Goal: Transaction & Acquisition: Obtain resource

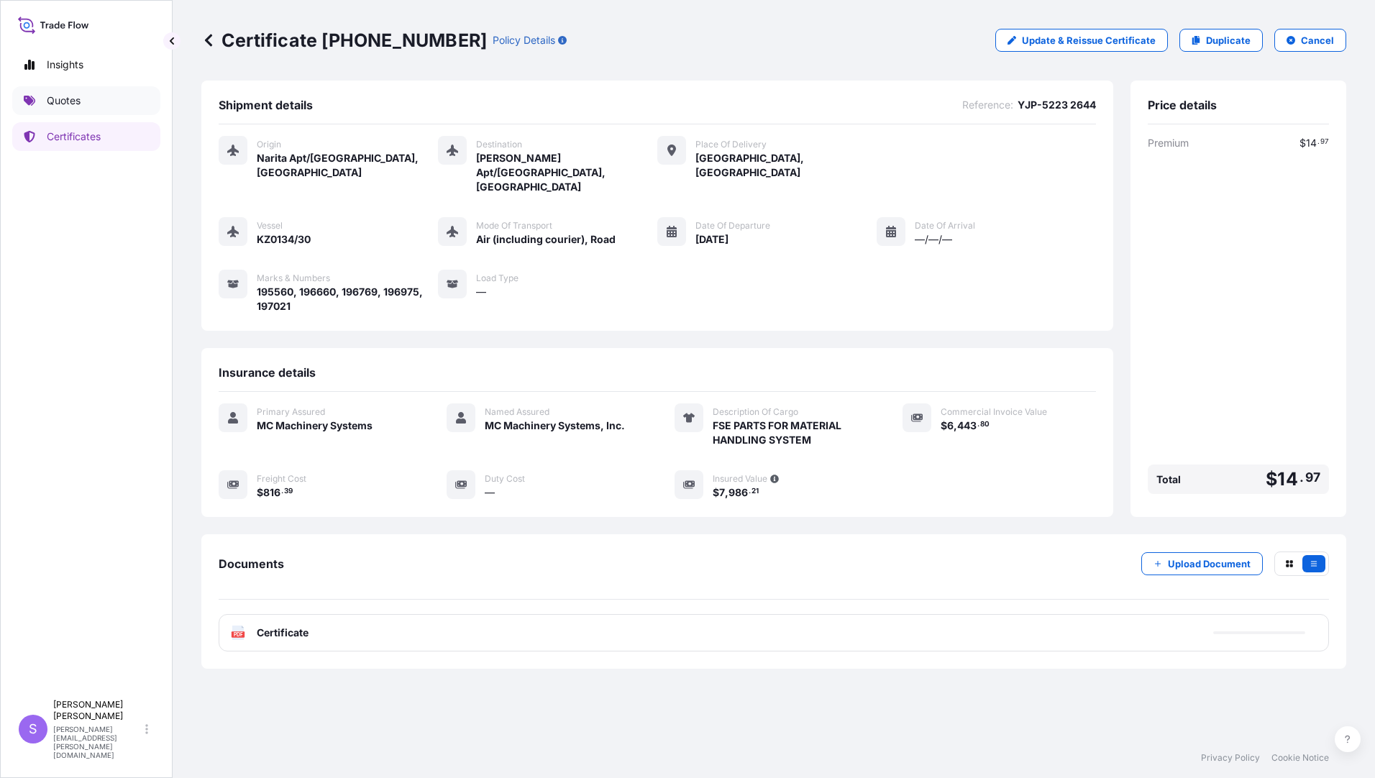
click at [54, 101] on p "Quotes" at bounding box center [64, 100] width 34 height 14
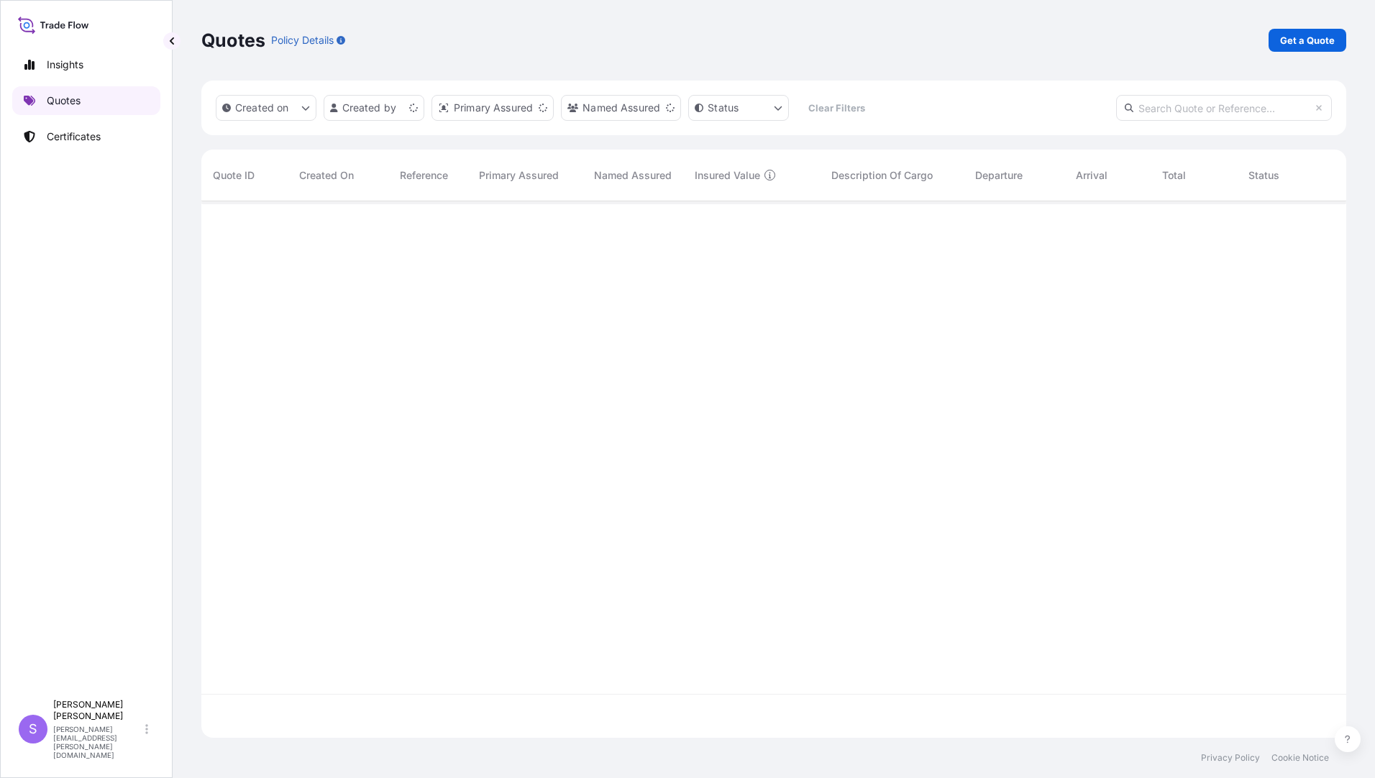
scroll to position [534, 1134]
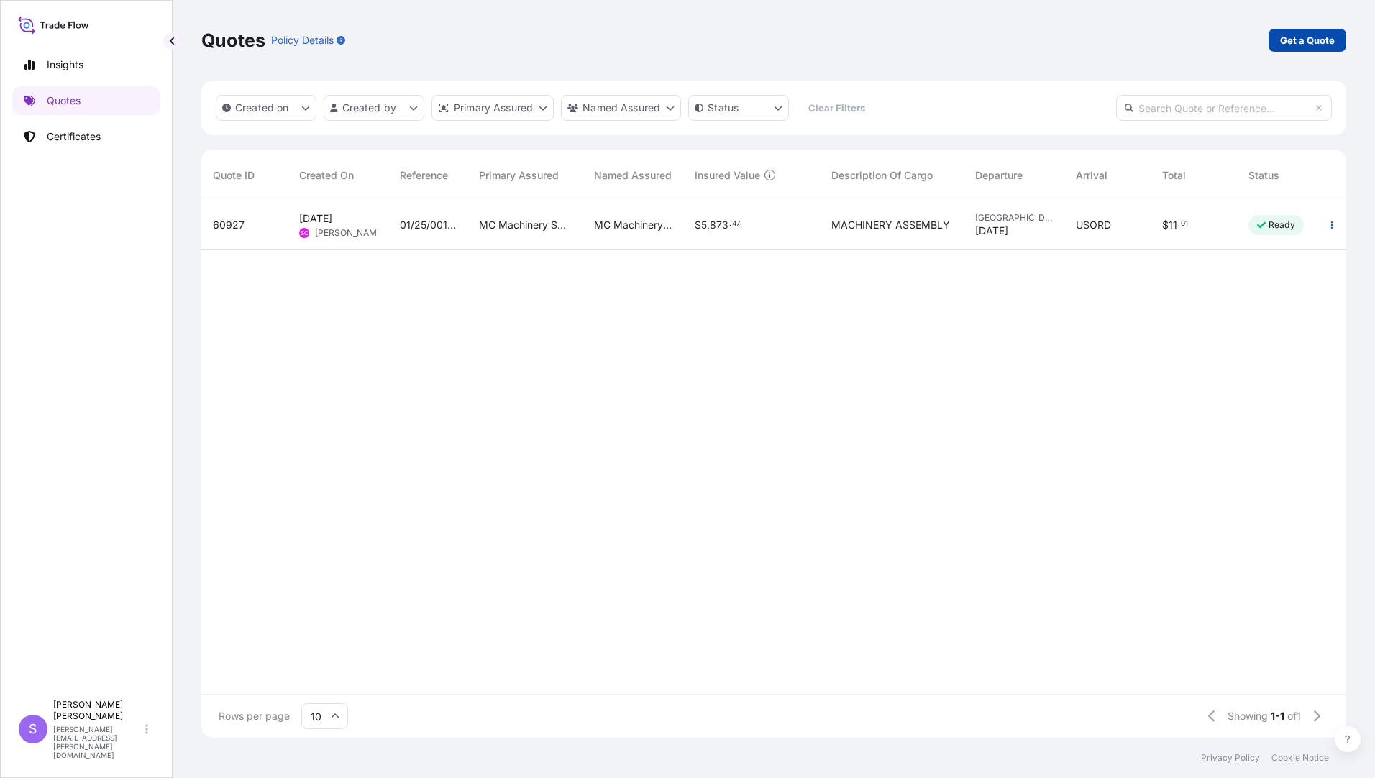
click at [1289, 43] on p "Get a Quote" at bounding box center [1307, 40] width 55 height 14
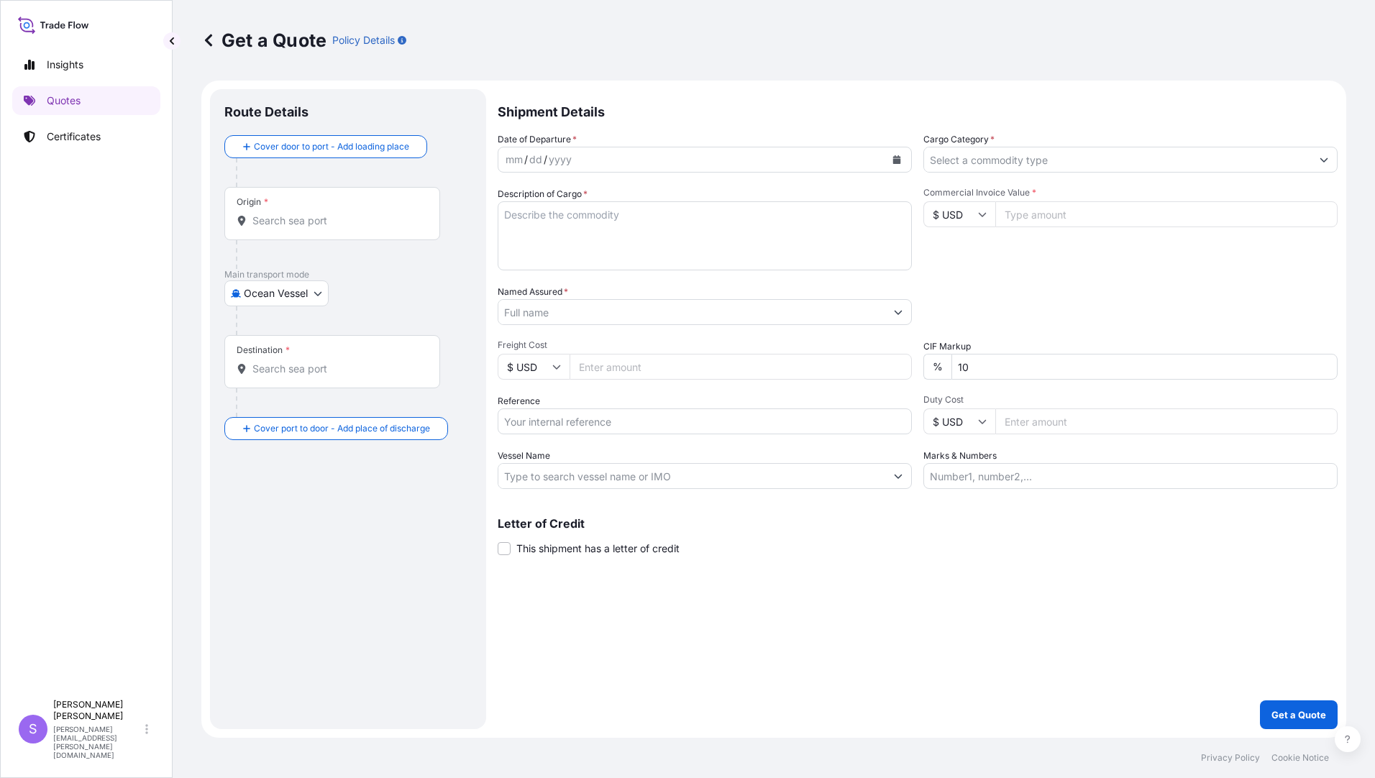
click at [314, 291] on body "Insights Quotes Certificates S [PERSON_NAME] [PERSON_NAME][EMAIL_ADDRESS][PERSO…" at bounding box center [687, 389] width 1375 height 778
click at [276, 355] on span "Air (Including Courier)" at bounding box center [303, 356] width 103 height 14
select select "Air (Including Courier)"
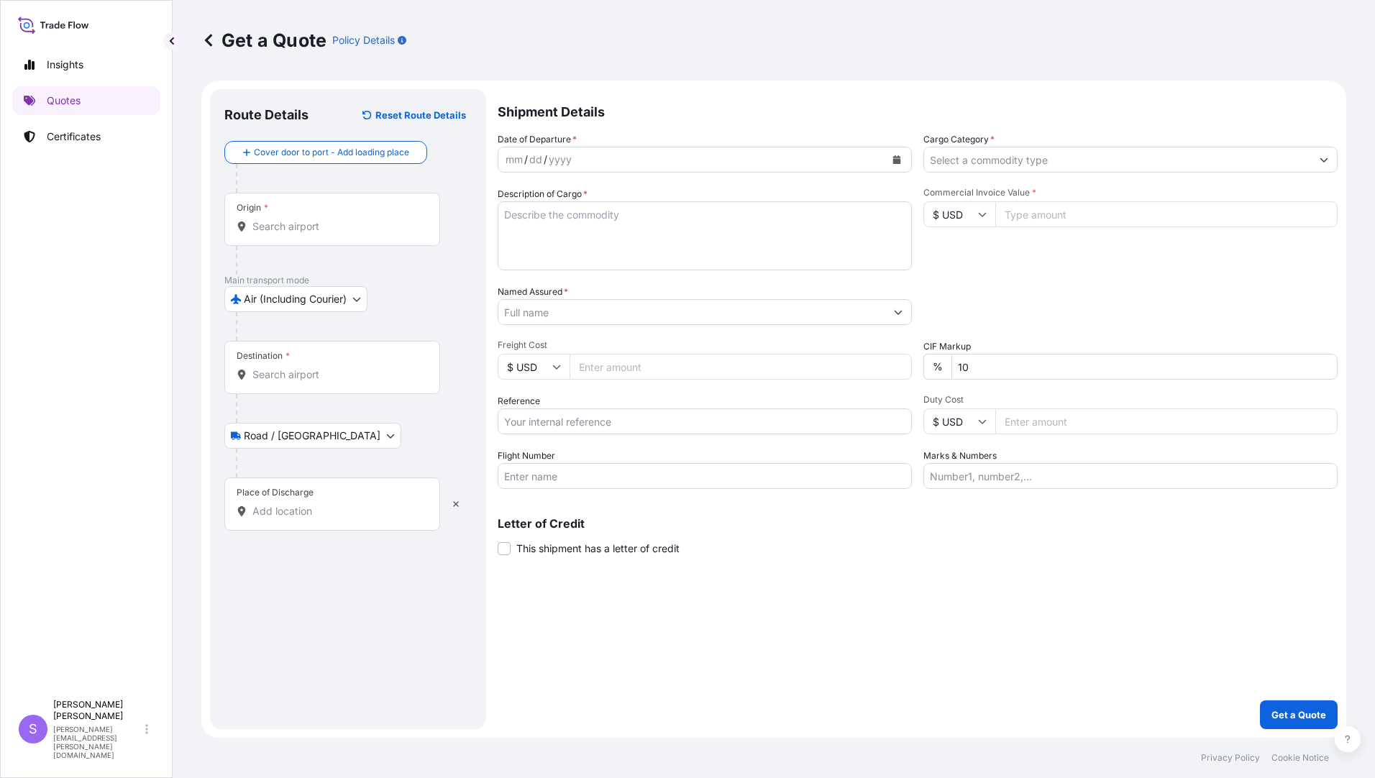
click at [314, 219] on input "Origin *" at bounding box center [337, 226] width 170 height 14
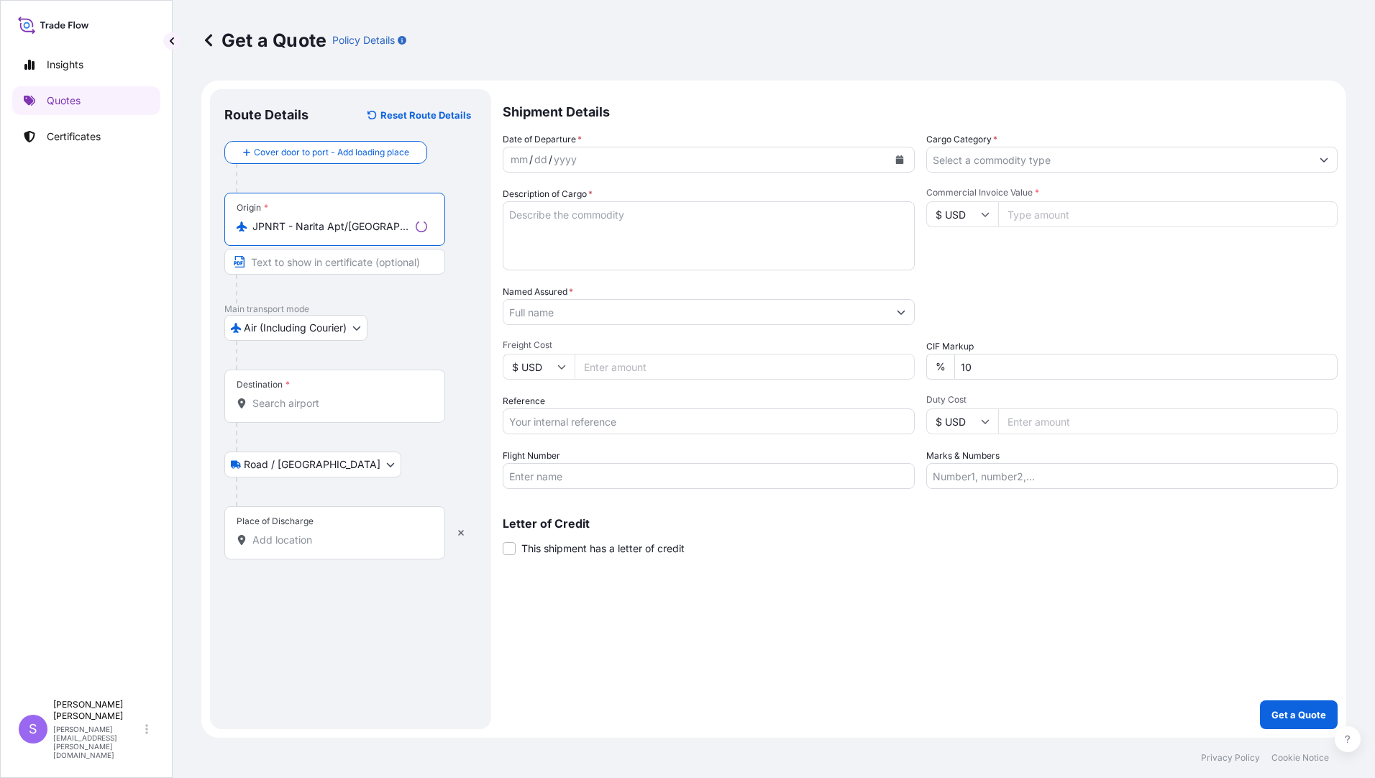
type input "JPNRT - Narita Apt/[GEOGRAPHIC_DATA], [GEOGRAPHIC_DATA]"
click at [306, 398] on input "Destination *" at bounding box center [339, 403] width 175 height 14
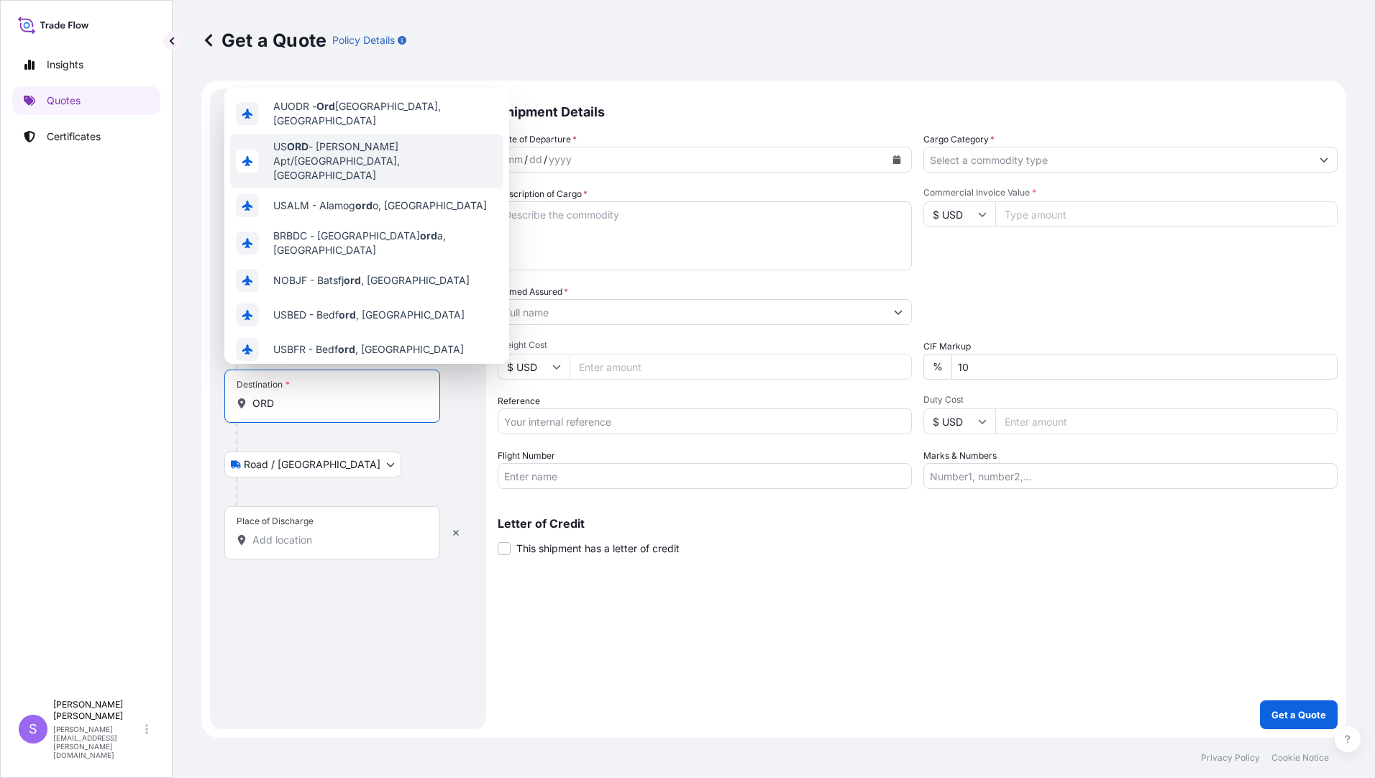
click at [414, 152] on div "US [PERSON_NAME] Apt/[GEOGRAPHIC_DATA], [GEOGRAPHIC_DATA]" at bounding box center [366, 161] width 273 height 55
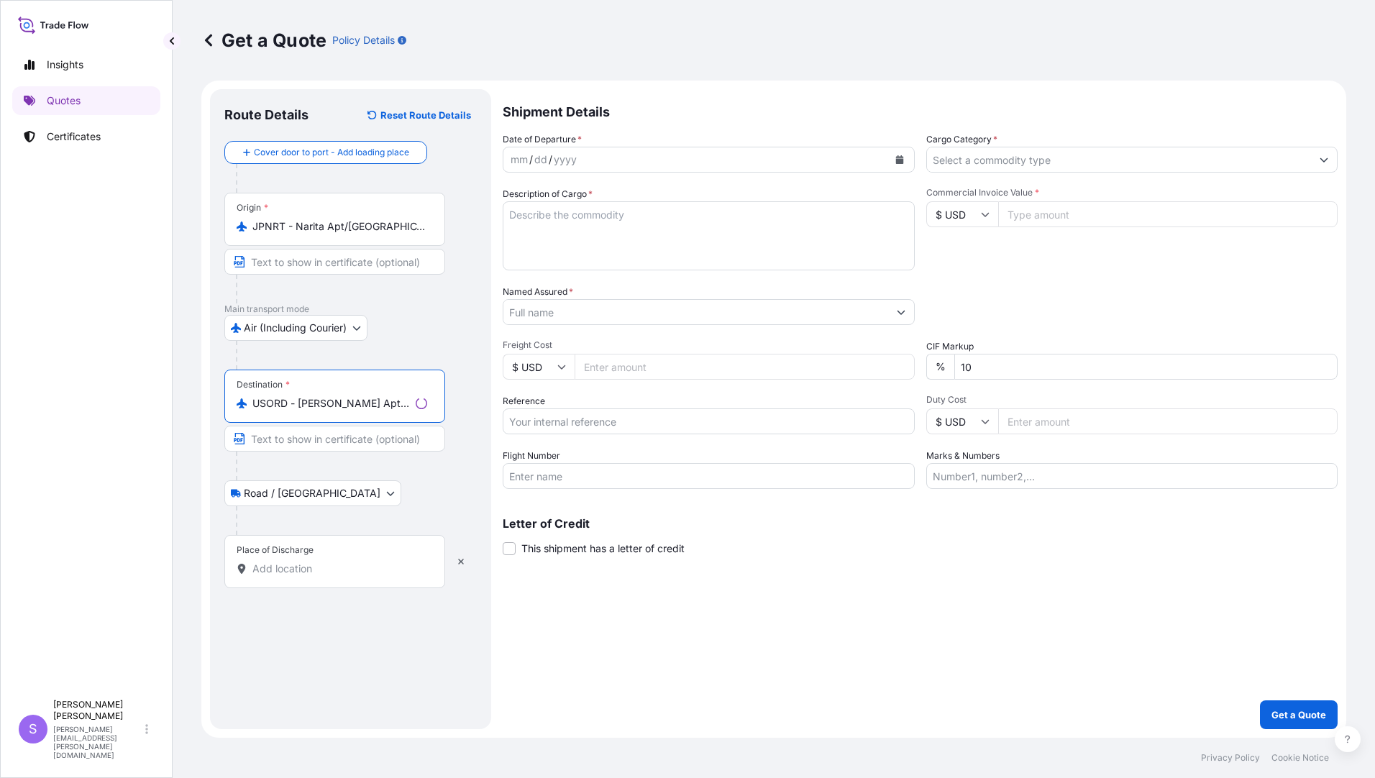
type input "USORD - [PERSON_NAME] Apt/[GEOGRAPHIC_DATA], [GEOGRAPHIC_DATA]"
click at [334, 574] on input "Place of Discharge" at bounding box center [339, 569] width 175 height 14
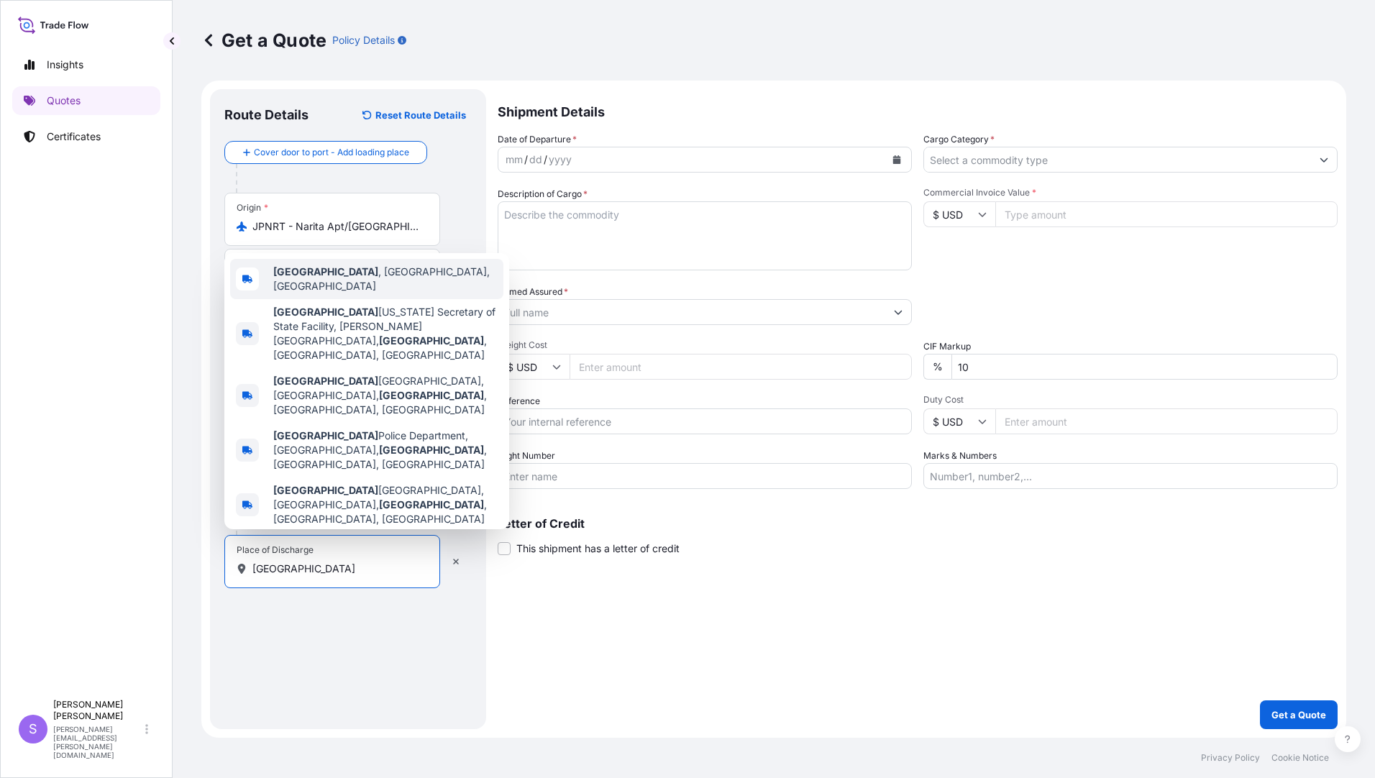
click at [335, 278] on b "[GEOGRAPHIC_DATA]" at bounding box center [325, 271] width 105 height 12
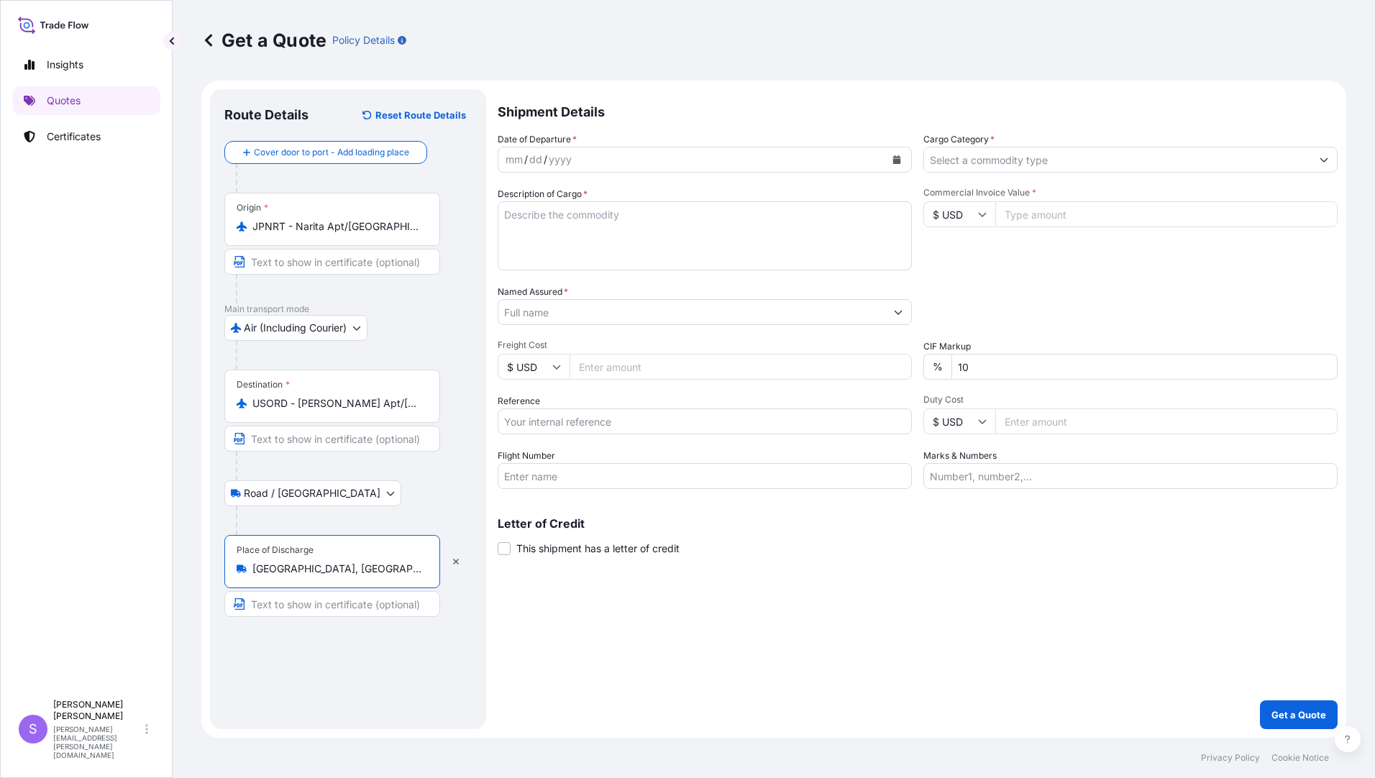
type input "[GEOGRAPHIC_DATA], [GEOGRAPHIC_DATA], [GEOGRAPHIC_DATA]"
click at [893, 157] on icon "Calendar" at bounding box center [897, 159] width 8 height 9
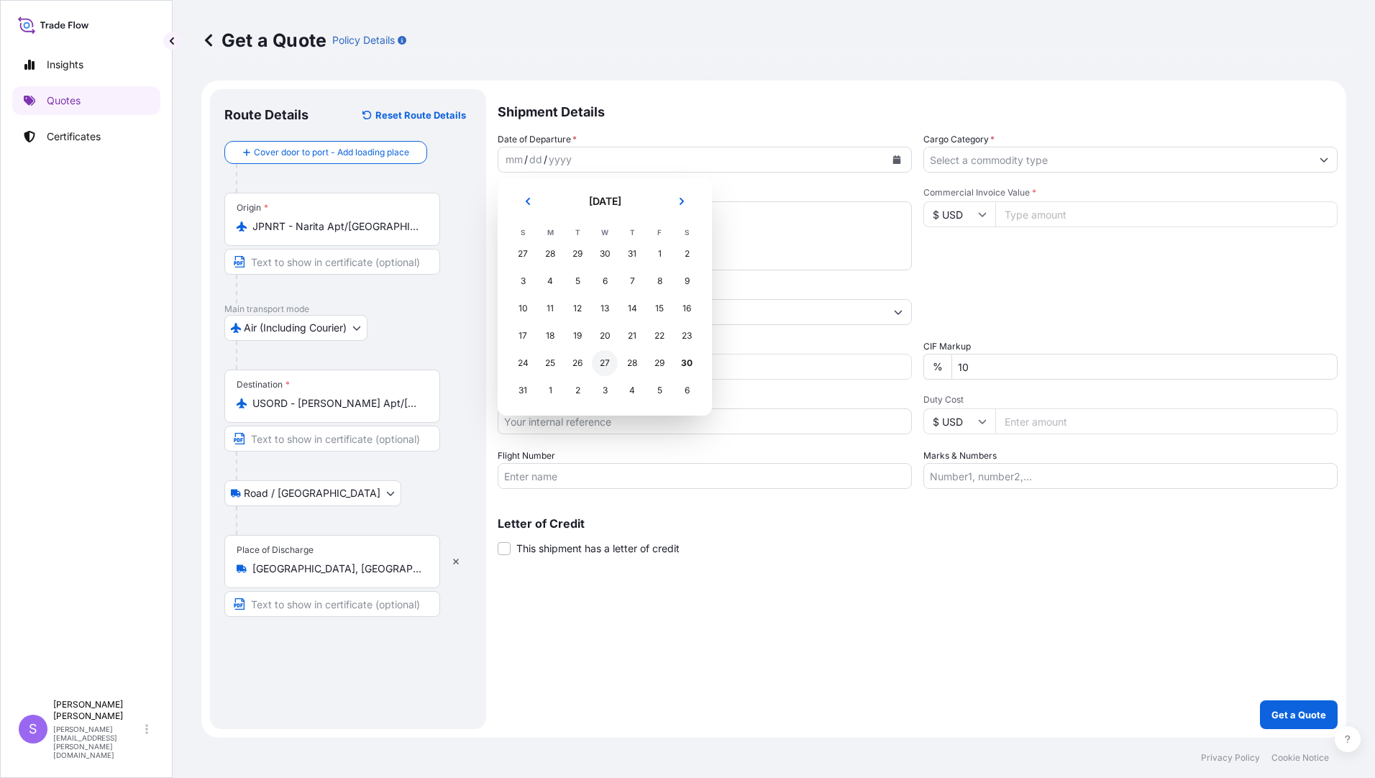
click at [608, 361] on div "27" at bounding box center [605, 363] width 26 height 26
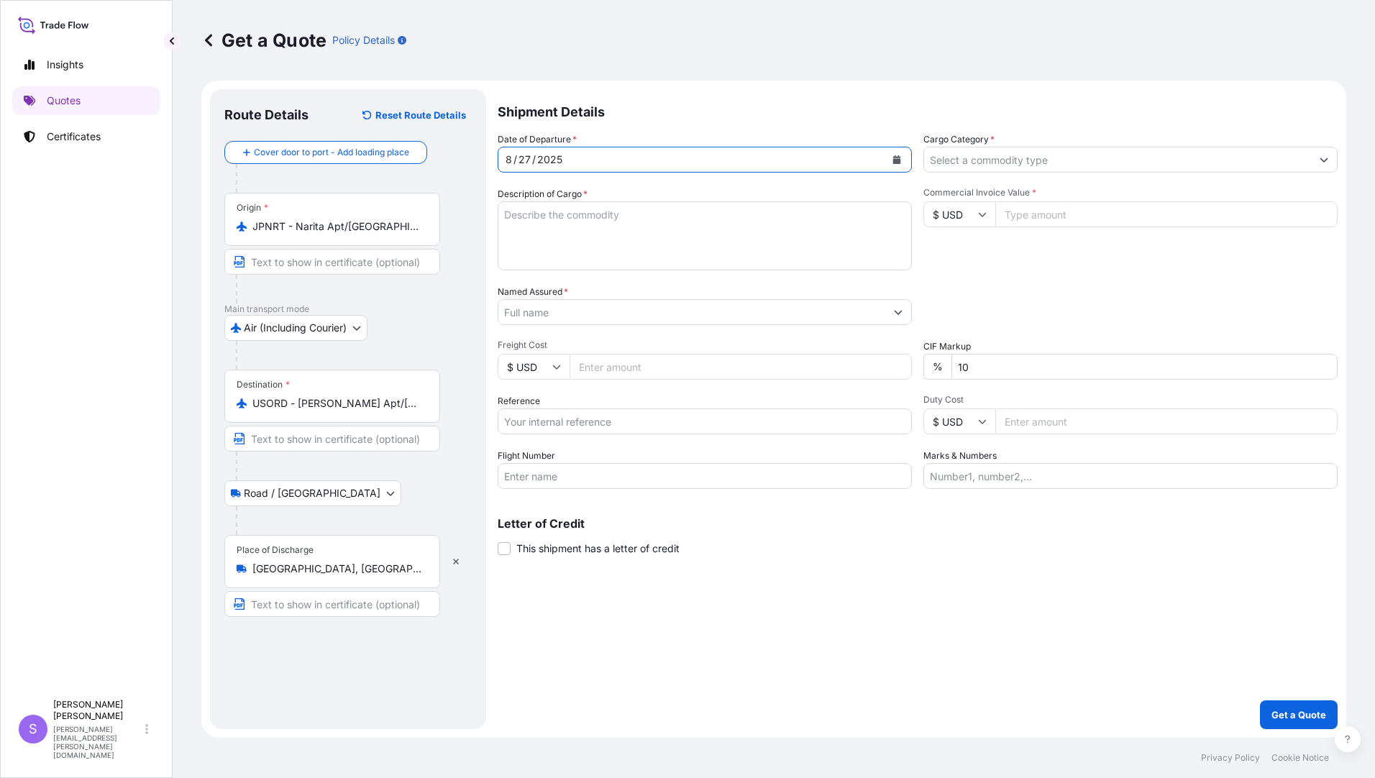
click at [1066, 159] on input "Cargo Category *" at bounding box center [1117, 160] width 387 height 26
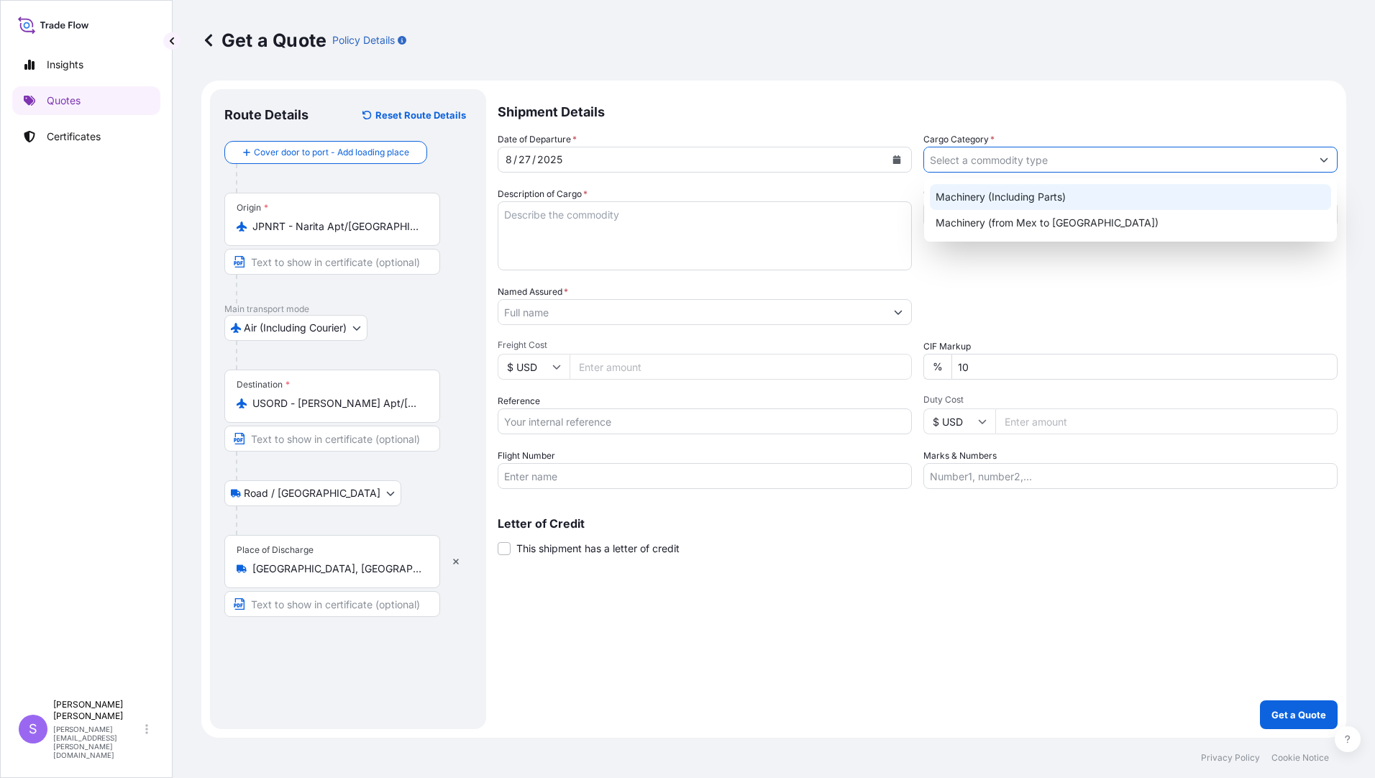
click at [995, 198] on div "Machinery (Including Parts)" at bounding box center [1130, 197] width 401 height 26
type input "Machinery (Including Parts)"
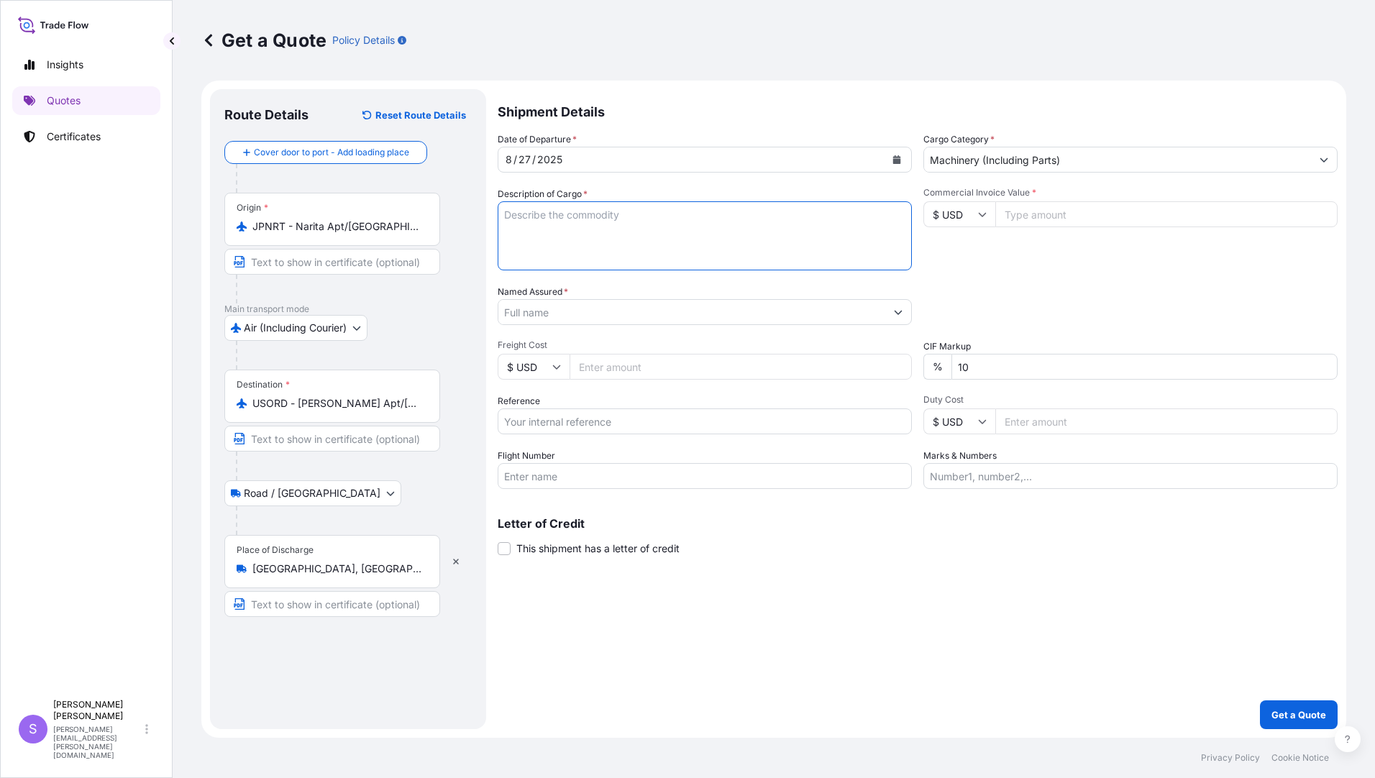
click at [588, 246] on textarea "Description of Cargo *" at bounding box center [705, 235] width 414 height 69
type textarea "OGURA D.D. GUIDES"
click at [1020, 211] on input "Commercial Invoice Value *" at bounding box center [1166, 214] width 342 height 26
type input "14938.00"
click at [657, 314] on input "Named Assured *" at bounding box center [691, 312] width 387 height 26
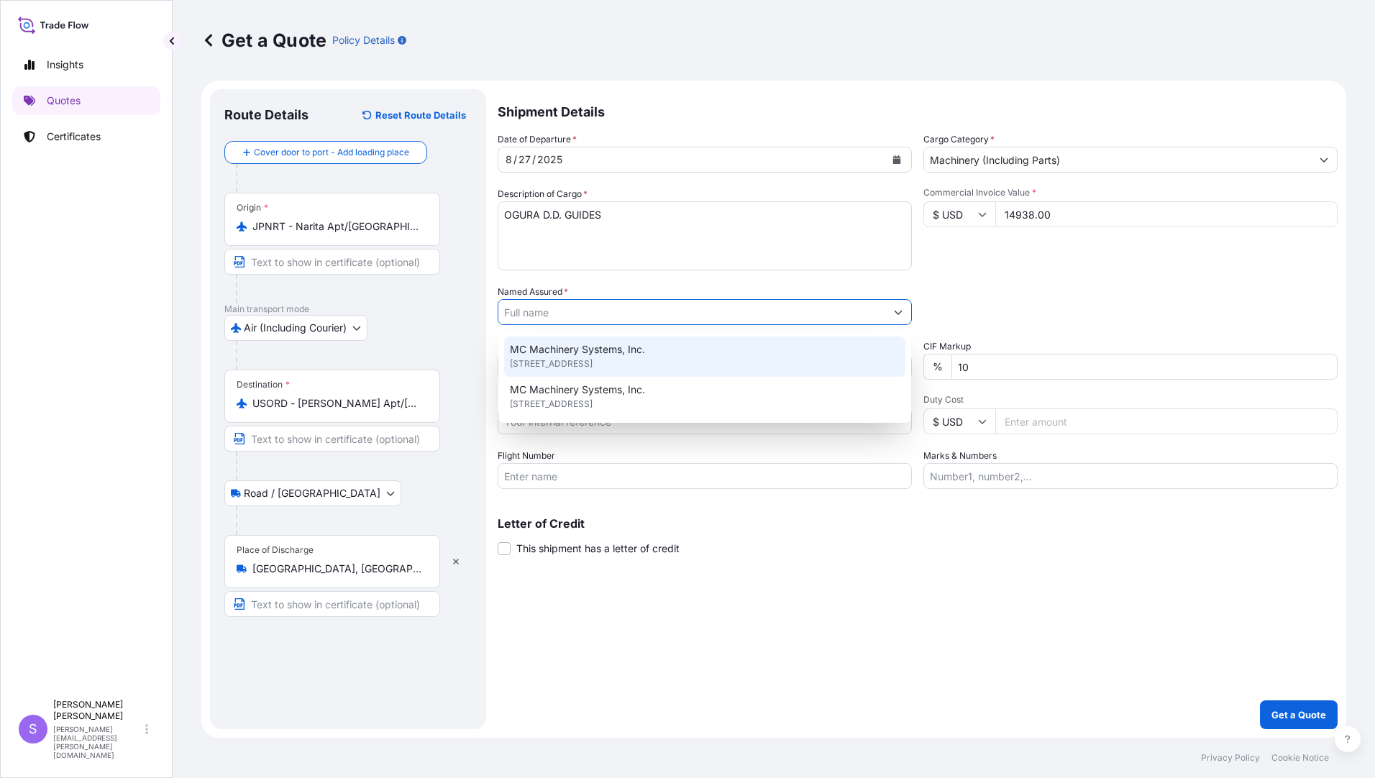
click at [653, 348] on div "MC Machinery Systems, Inc. [STREET_ADDRESS]" at bounding box center [704, 357] width 401 height 40
type input "MC Machinery Systems, Inc."
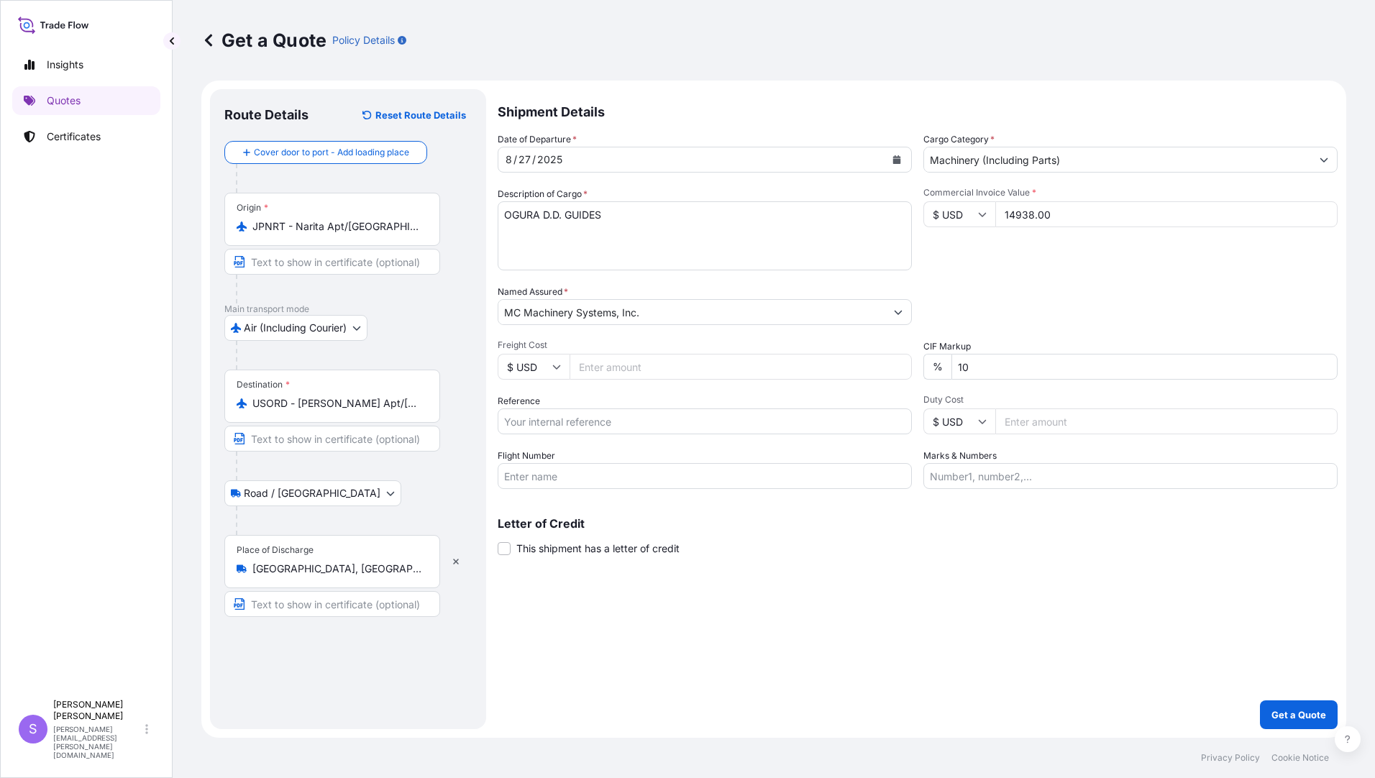
click at [648, 362] on input "Freight Cost" at bounding box center [741, 367] width 342 height 26
type input "412.37"
click at [638, 424] on input "Reference" at bounding box center [705, 421] width 414 height 26
type input "YJP-5261 1731"
click at [562, 484] on input "Flight Number" at bounding box center [705, 476] width 414 height 26
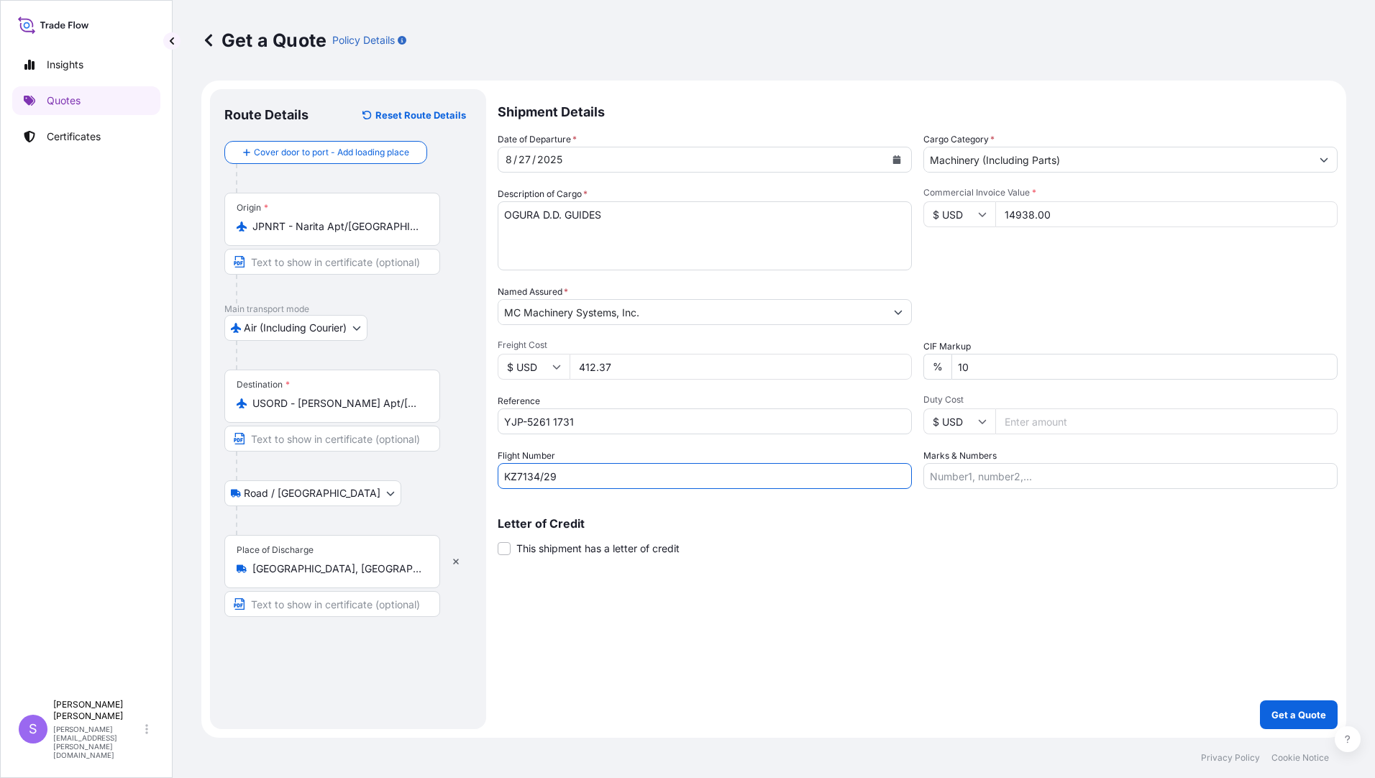
type input "KZ7134/29"
click at [1109, 478] on input "Marks & Numbers" at bounding box center [1130, 476] width 414 height 26
type input "196096, 196336"
click at [1301, 715] on p "Get a Quote" at bounding box center [1298, 715] width 55 height 14
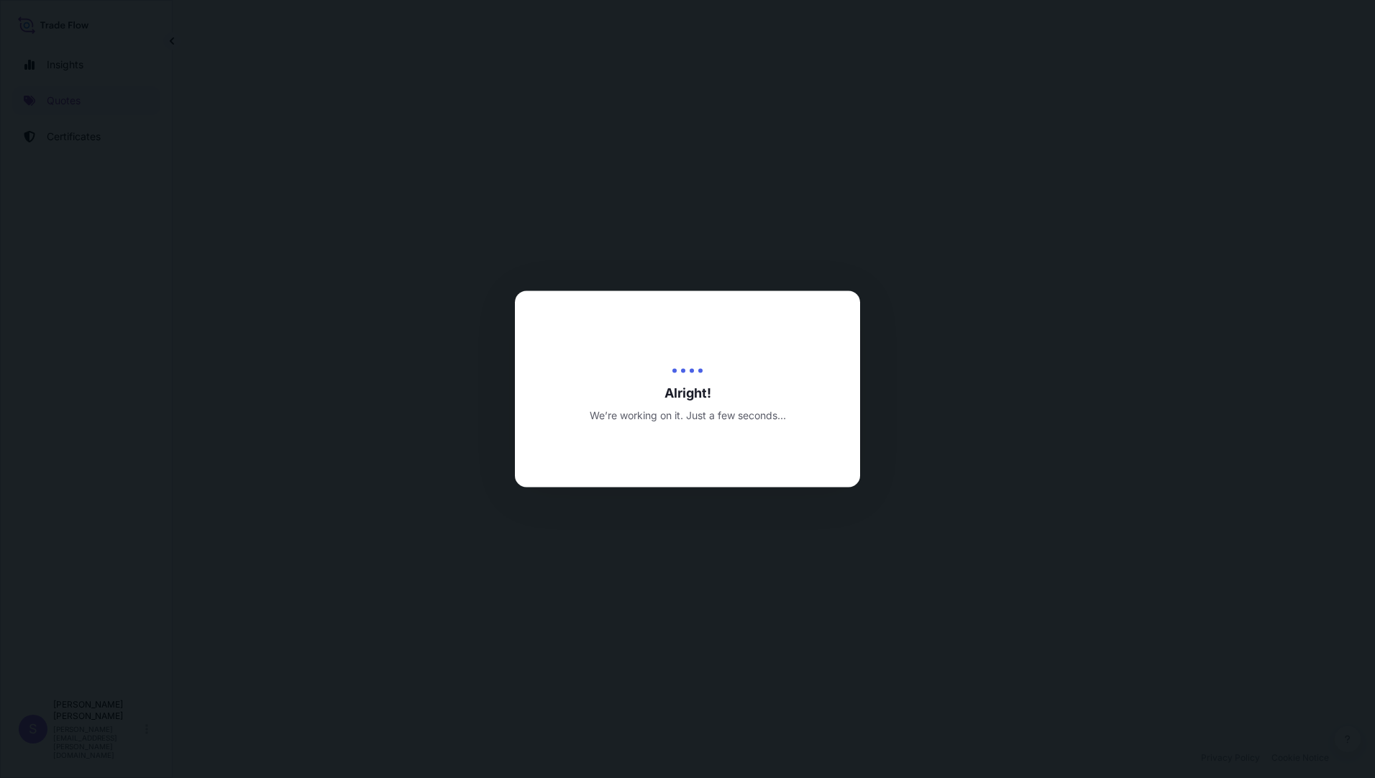
select select "Air (Including Courier)"
select select "Road / [GEOGRAPHIC_DATA]"
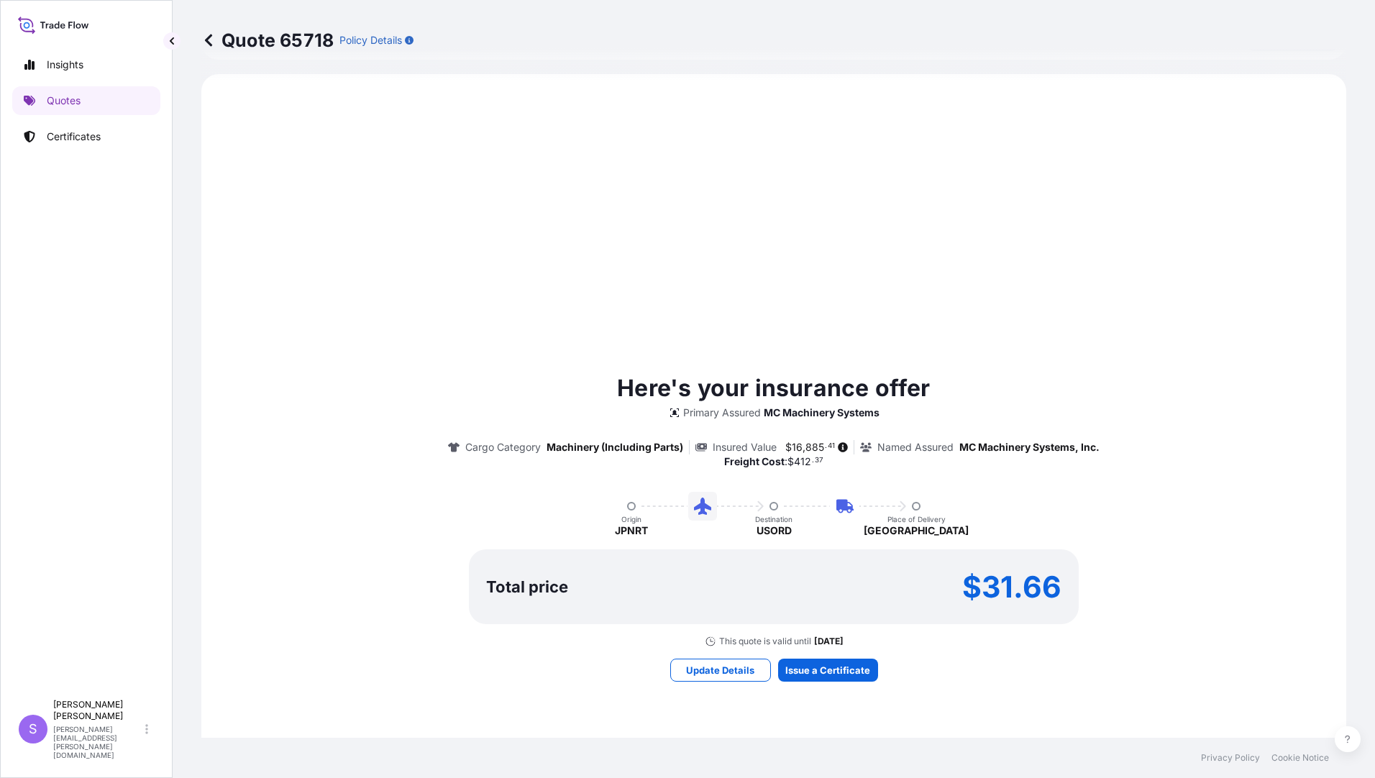
scroll to position [577, 0]
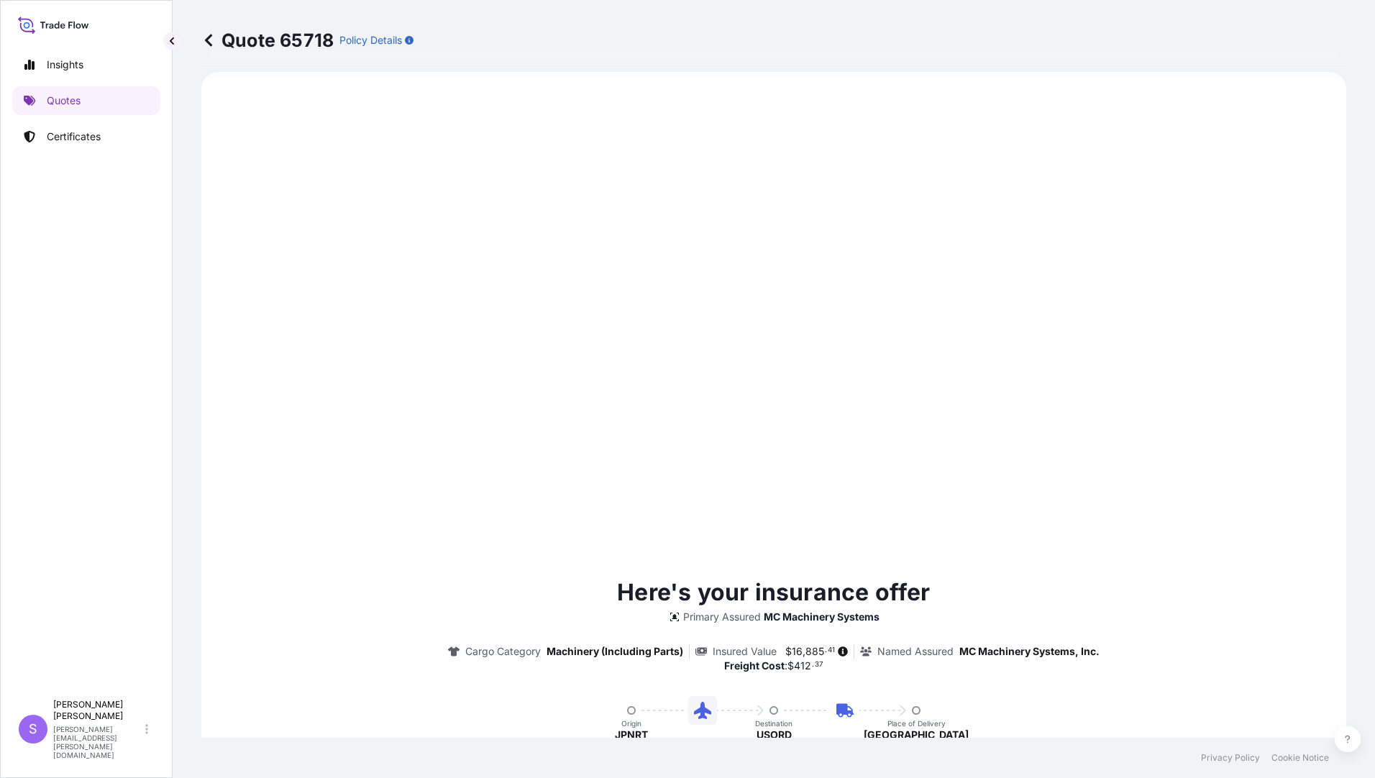
type input "[DATE]"
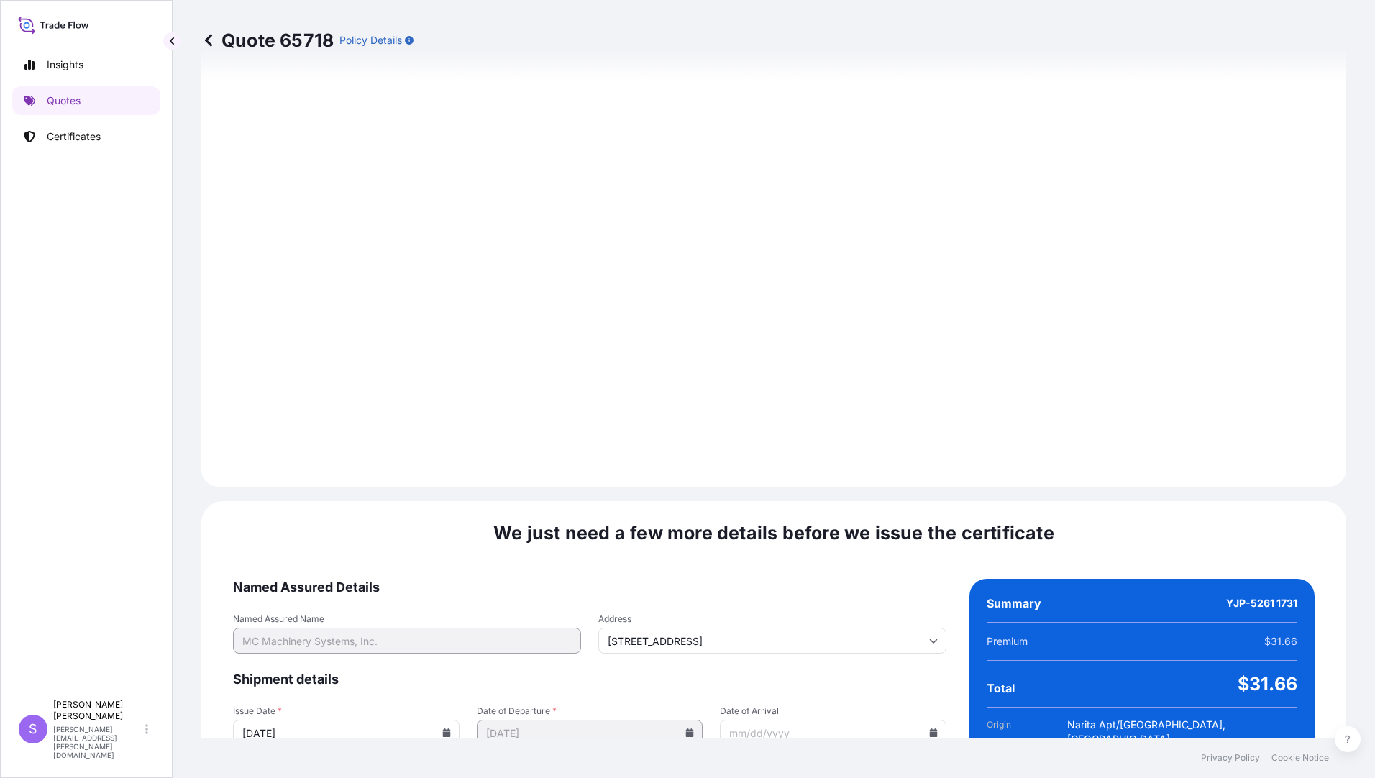
scroll to position [1582, 0]
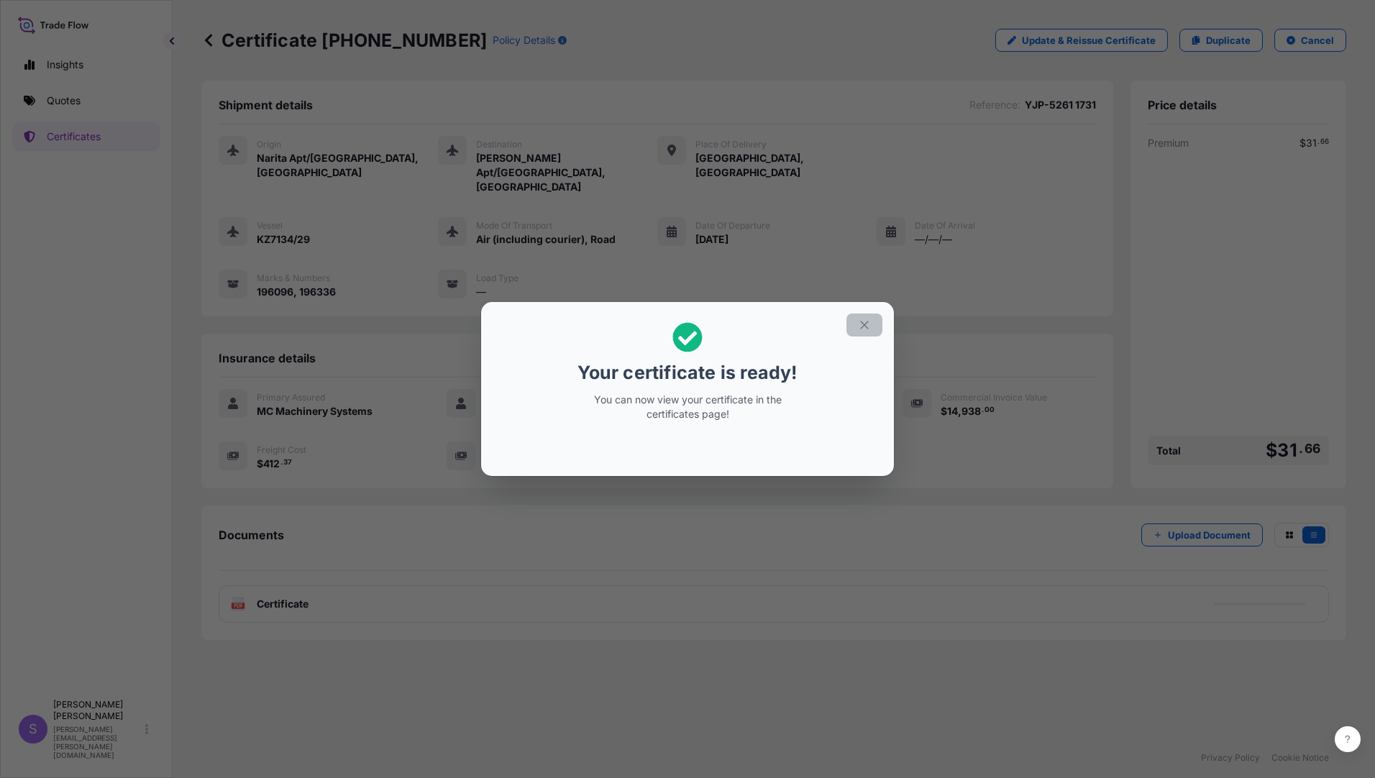
click at [871, 326] on button "button" at bounding box center [864, 325] width 36 height 23
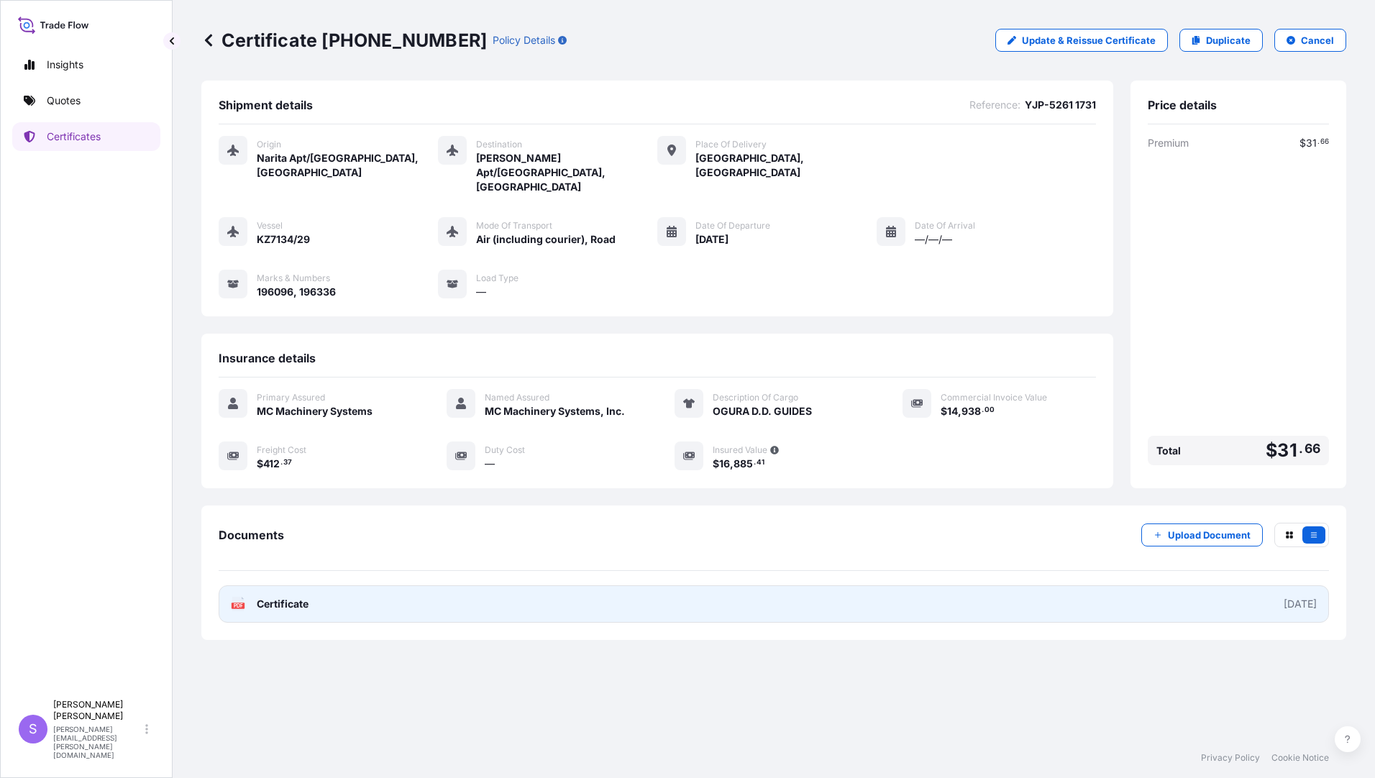
click at [303, 597] on span "Certificate" at bounding box center [283, 604] width 52 height 14
